Goal: Task Accomplishment & Management: Use online tool/utility

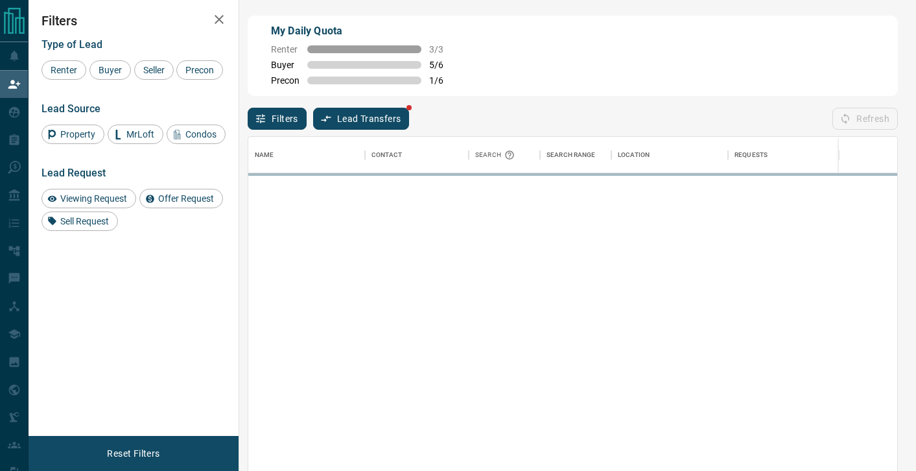
scroll to position [355, 649]
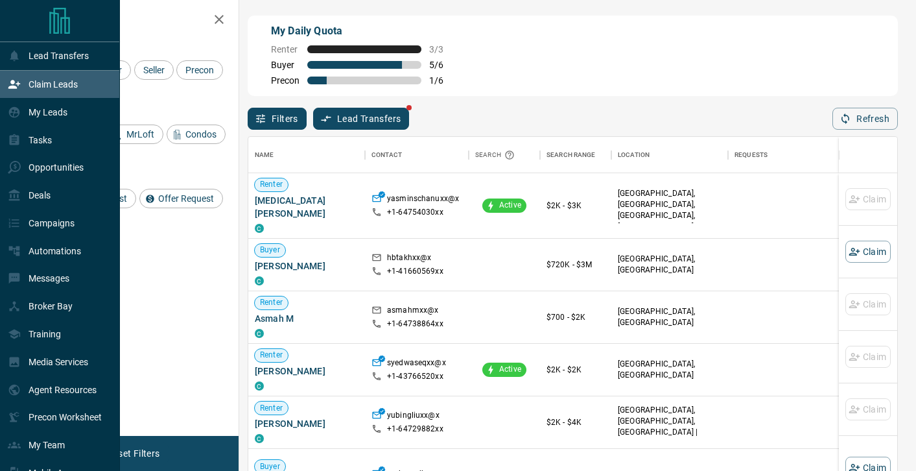
click at [55, 89] on p "Claim Leads" at bounding box center [53, 84] width 49 height 10
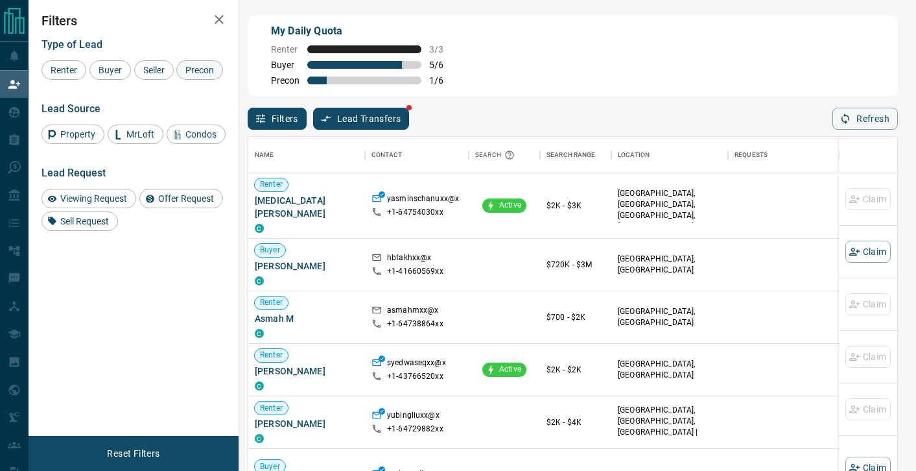
click at [185, 70] on span "Precon" at bounding box center [200, 70] width 38 height 10
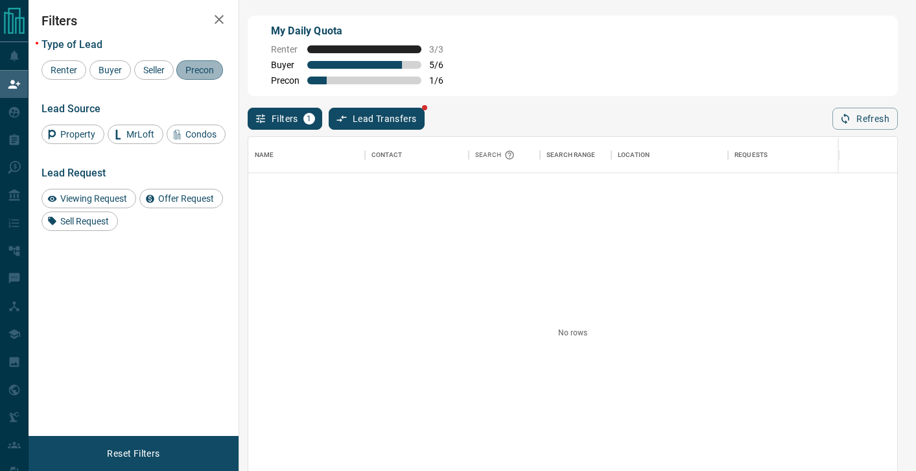
click at [207, 69] on span "Precon" at bounding box center [200, 70] width 38 height 10
click at [114, 71] on span "Buyer" at bounding box center [110, 70] width 32 height 10
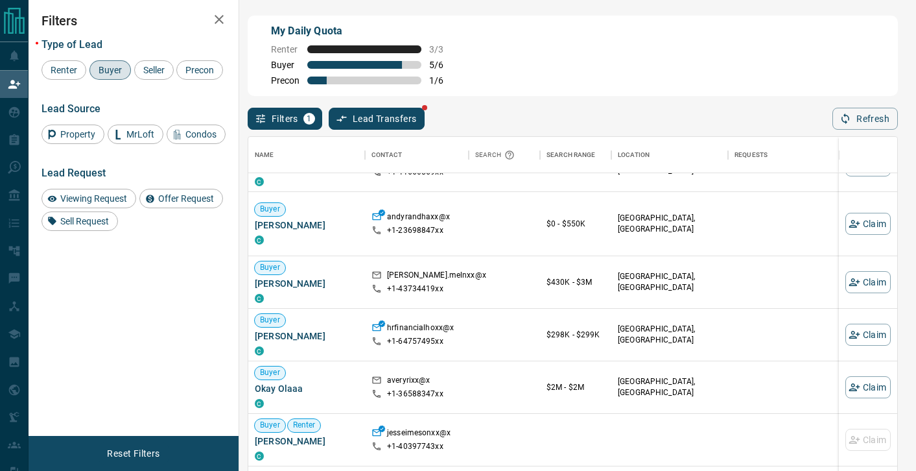
scroll to position [39, 0]
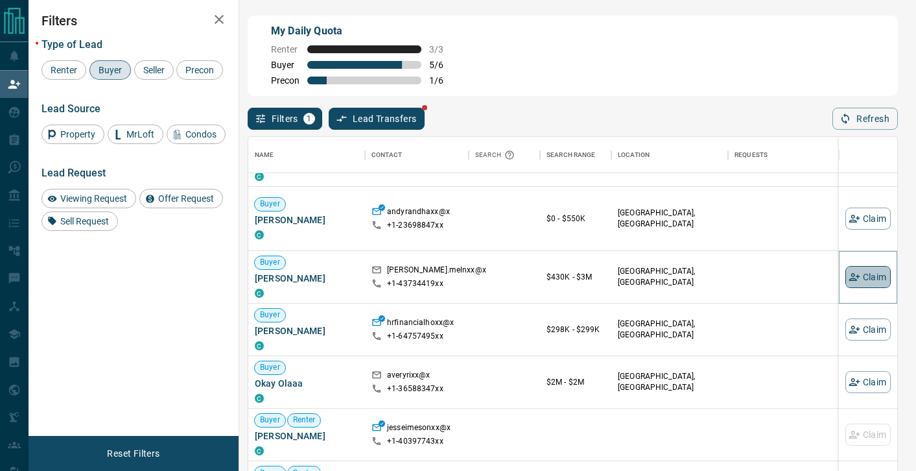
click at [872, 272] on button "Claim" at bounding box center [867, 277] width 45 height 22
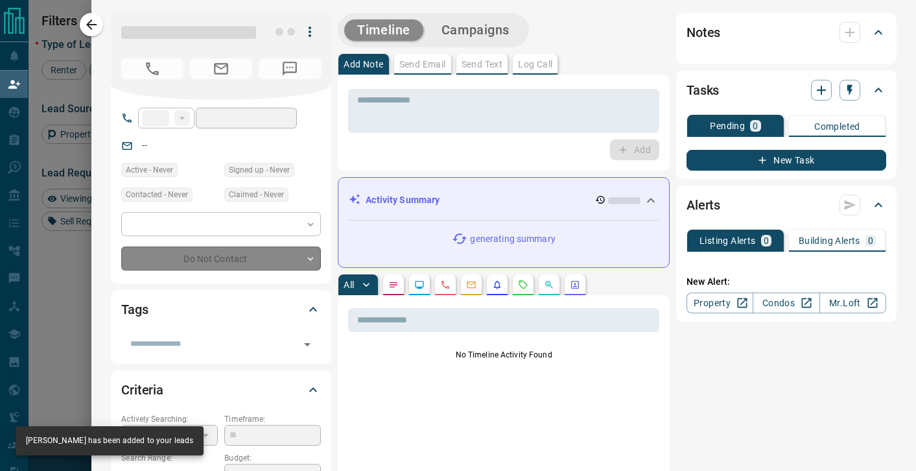
type input "**"
type input "**********"
type input "**"
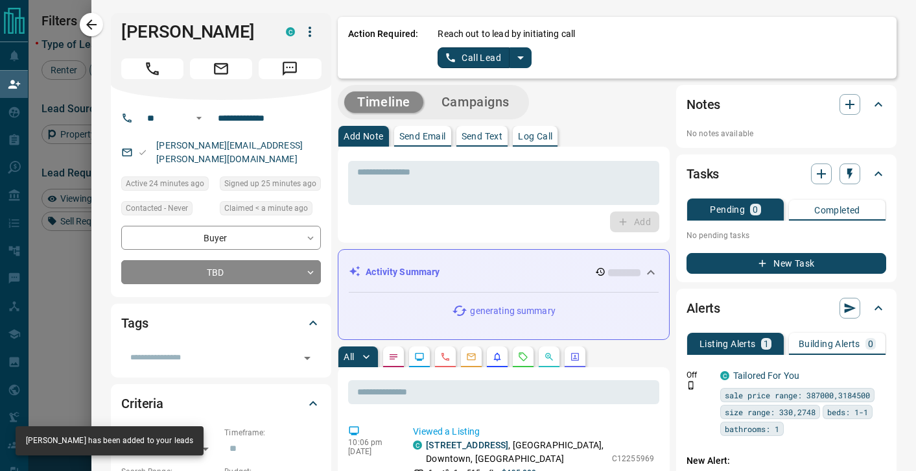
click at [522, 61] on icon "split button" at bounding box center [521, 58] width 16 height 16
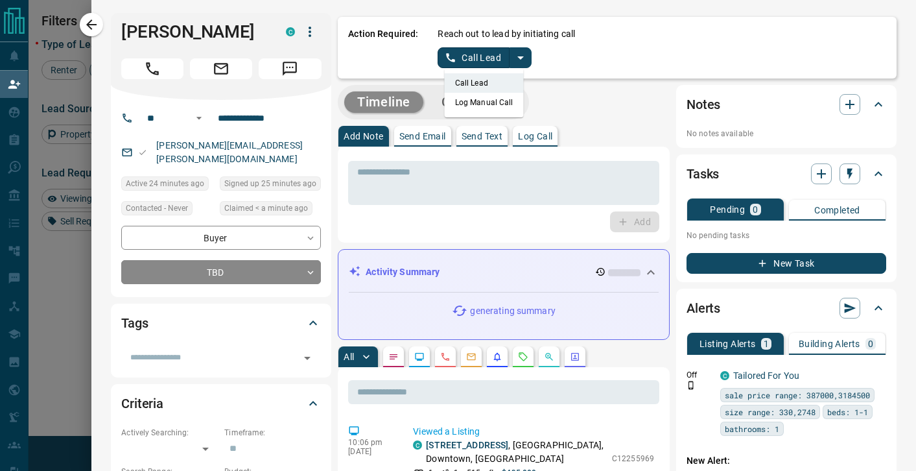
click at [490, 89] on li "Call Lead" at bounding box center [484, 82] width 79 height 19
click at [515, 60] on icon "split button" at bounding box center [521, 58] width 16 height 16
click at [490, 100] on li "Log Manual Call" at bounding box center [484, 102] width 79 height 19
click at [452, 64] on button "Log Manual Call" at bounding box center [480, 57] width 86 height 21
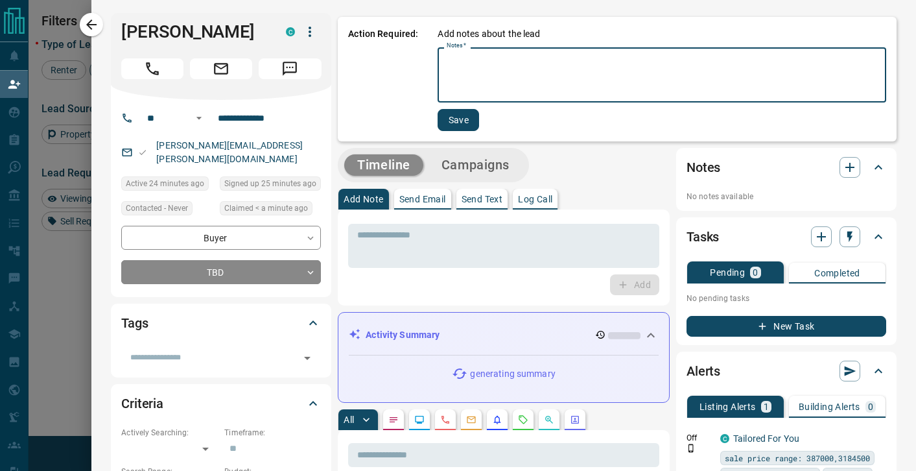
drag, startPoint x: 460, startPoint y: 69, endPoint x: 448, endPoint y: 47, distance: 24.6
click at [459, 67] on textarea "Notes   *" at bounding box center [662, 75] width 430 height 44
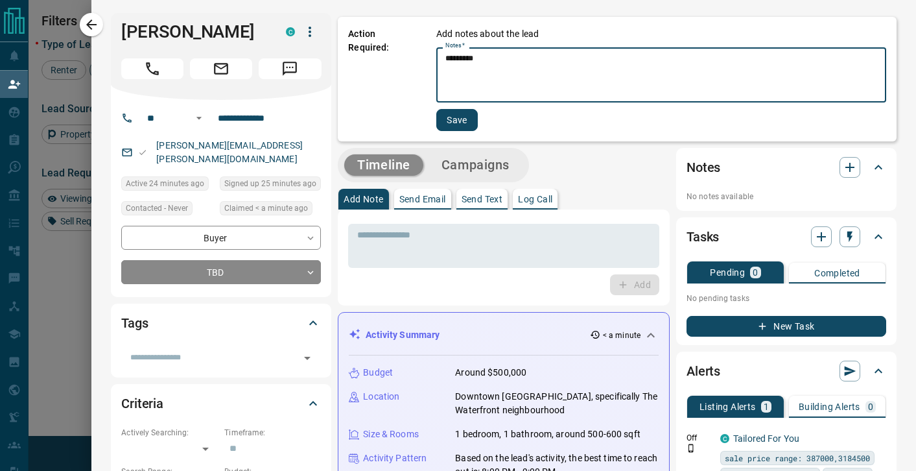
type textarea "*********"
click at [467, 119] on button "Save" at bounding box center [456, 120] width 41 height 22
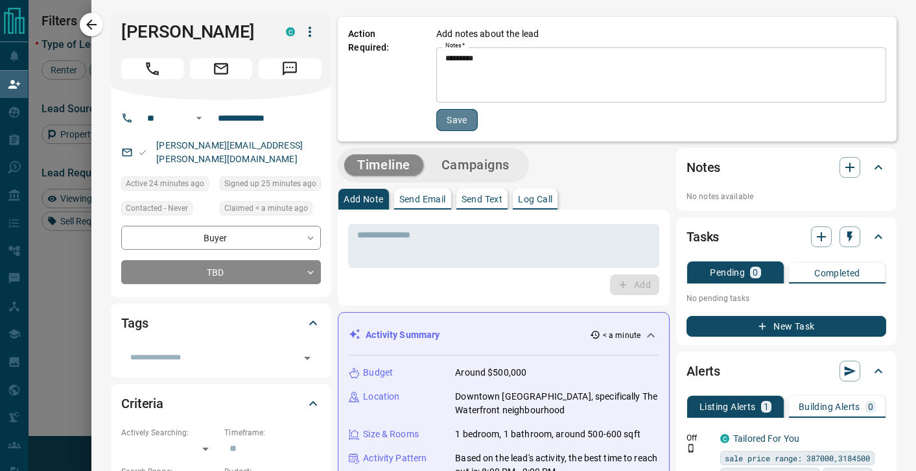
click at [467, 119] on button "Save" at bounding box center [456, 120] width 41 height 22
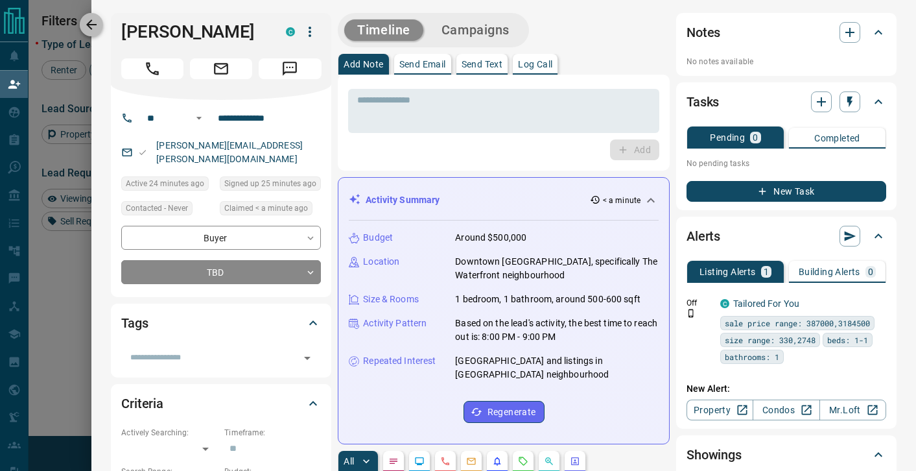
click at [96, 14] on button "button" at bounding box center [91, 24] width 23 height 23
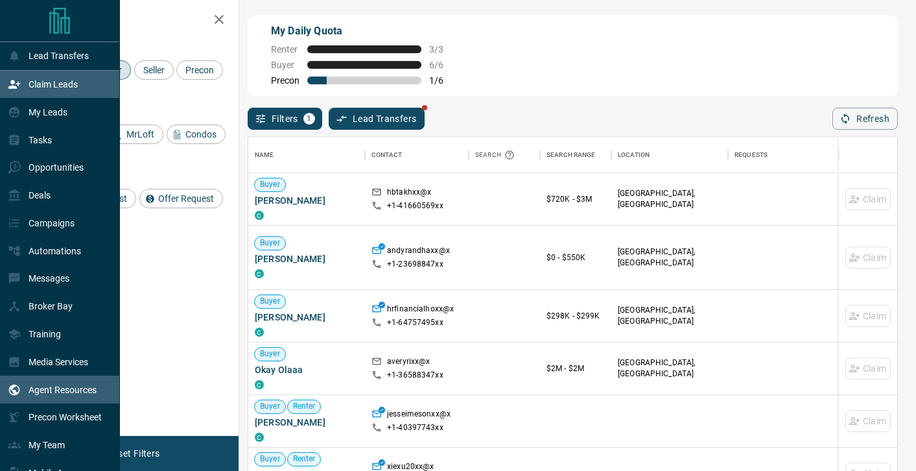
scroll to position [78, 0]
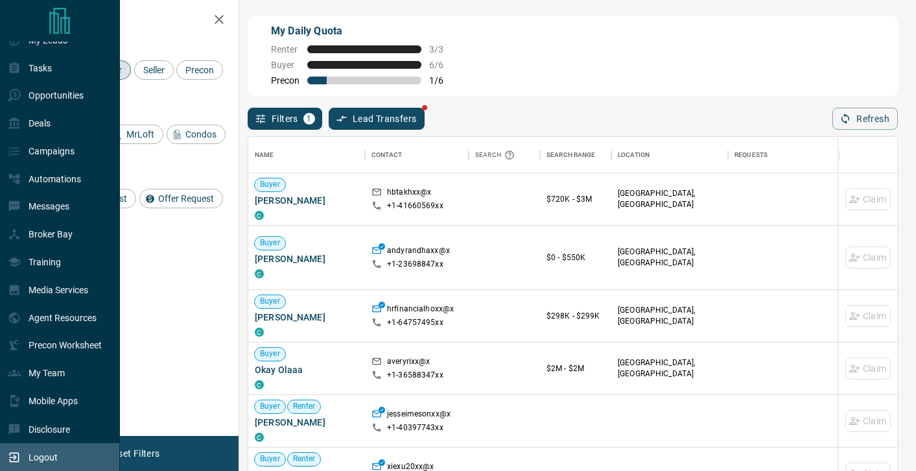
click at [37, 453] on p "Logout" at bounding box center [43, 457] width 29 height 10
